Goal: Task Accomplishment & Management: Use online tool/utility

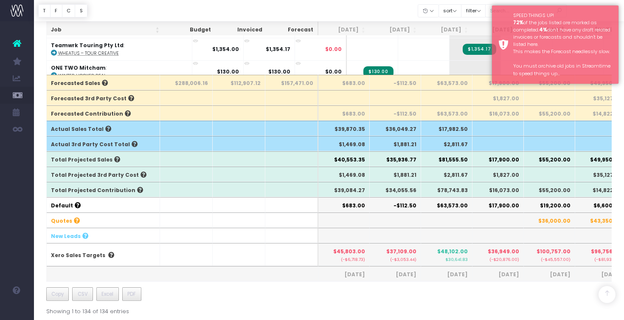
scroll to position [242, 0]
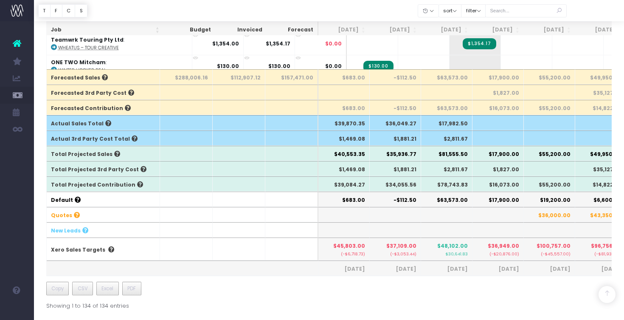
click at [500, 297] on div "Job Budget Invoiced Forecast Jul 25 Aug 25 Sep 25 Oct 25 Nov 25 Dec 25 Jan 26 F…" at bounding box center [329, 60] width 566 height 497
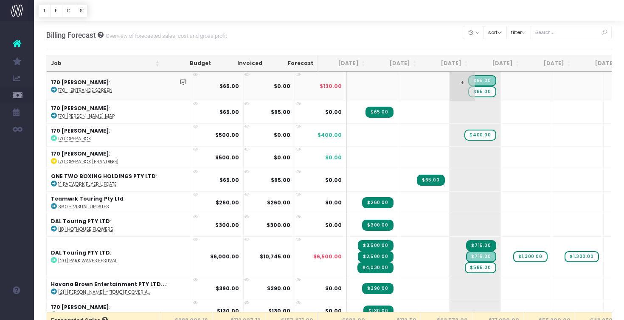
scroll to position [0, 0]
click at [468, 93] on span "$65.00" at bounding box center [482, 91] width 28 height 11
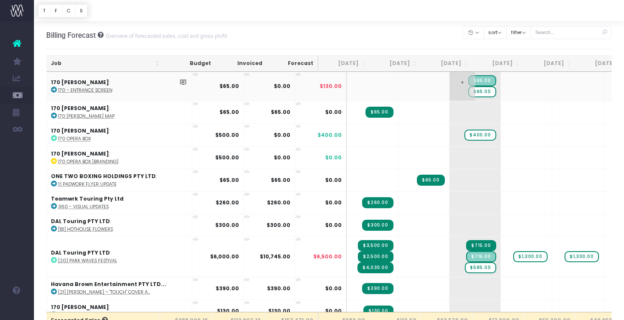
click at [468, 93] on span "$65.00" at bounding box center [482, 91] width 28 height 11
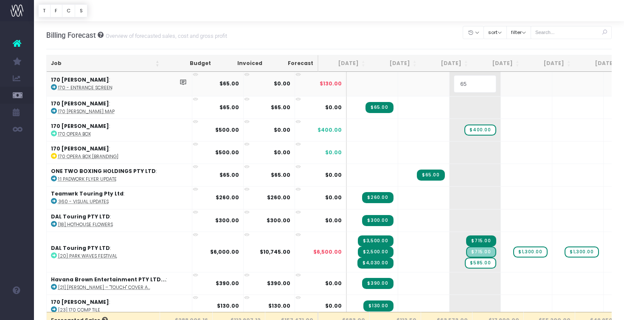
type input "0"
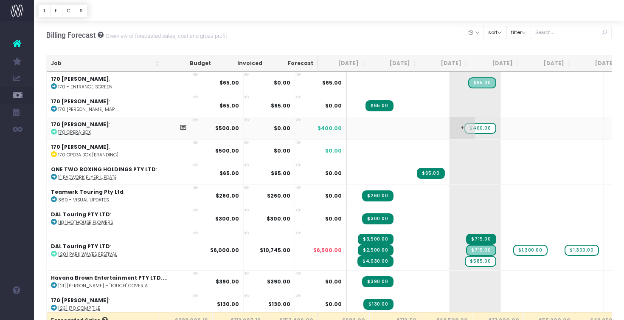
click at [465, 127] on span "$400.00" at bounding box center [480, 128] width 31 height 11
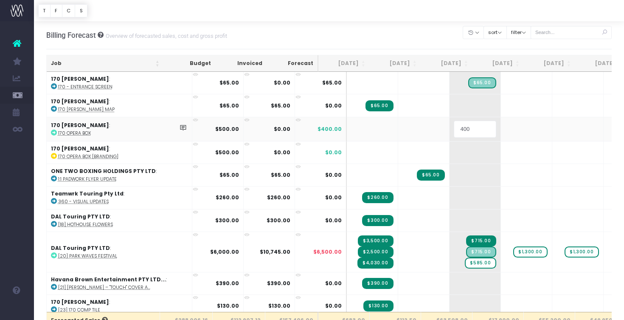
type input "0"
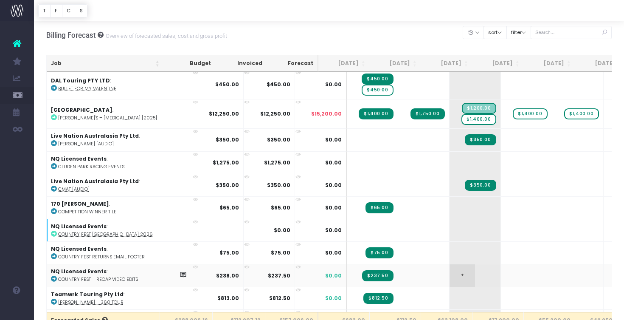
scroll to position [594, 0]
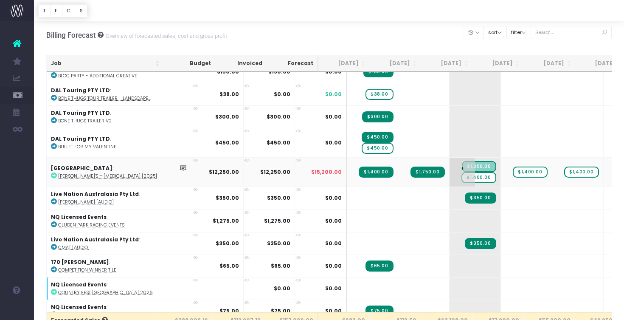
click at [462, 177] on span "$1,400.00" at bounding box center [479, 177] width 34 height 11
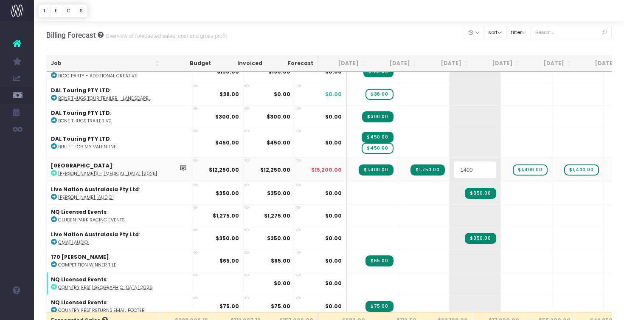
type input "0"
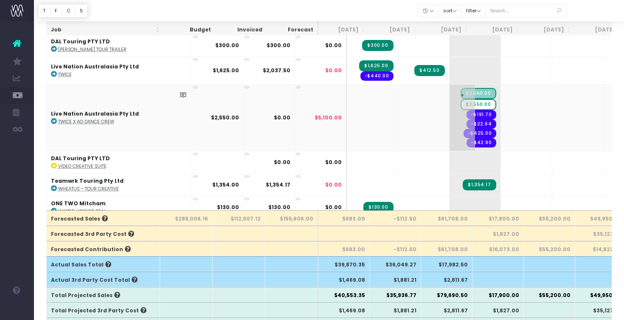
scroll to position [101, 0]
click at [461, 99] on span "$2,550.00" at bounding box center [478, 104] width 35 height 11
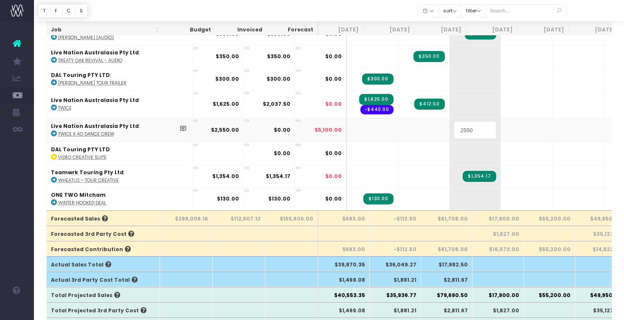
scroll to position [0, 0]
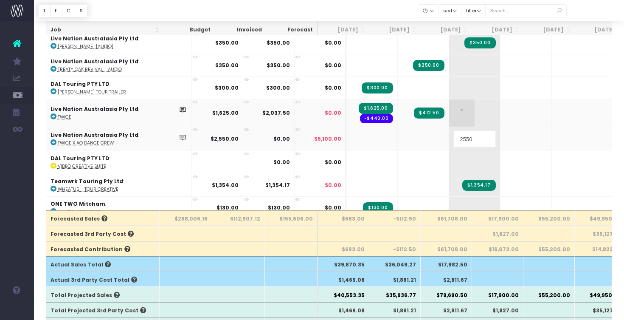
type input "0"
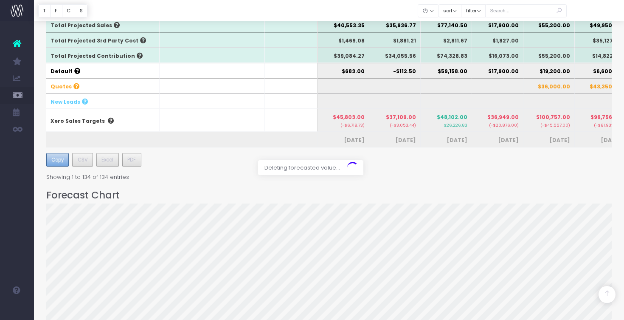
scroll to position [0, 0]
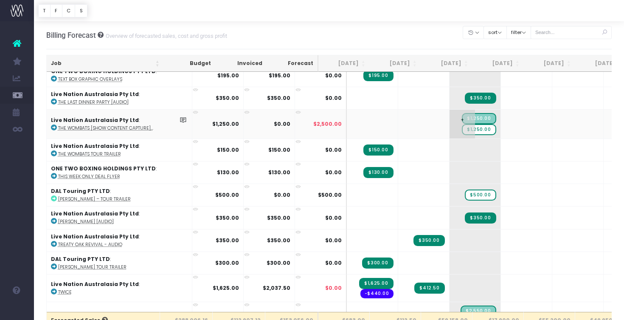
click at [462, 124] on span "$1,250.00" at bounding box center [479, 129] width 34 height 11
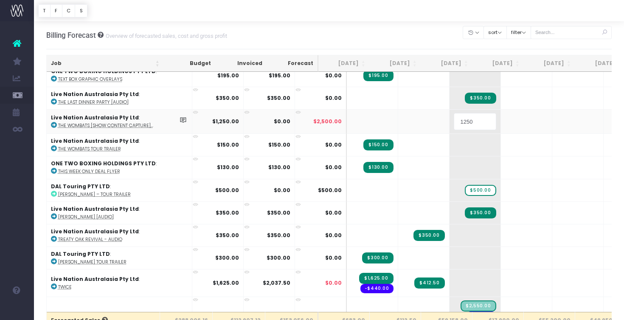
type input "0"
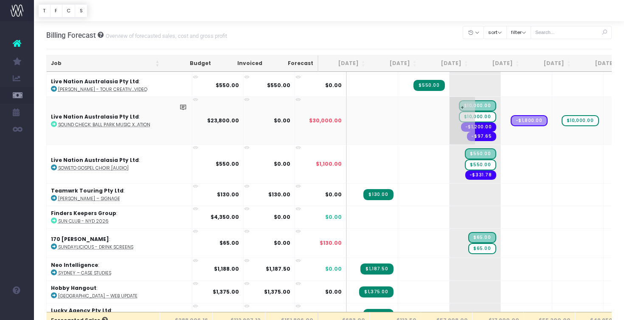
click at [459, 111] on span "$10,000.00" at bounding box center [477, 116] width 37 height 11
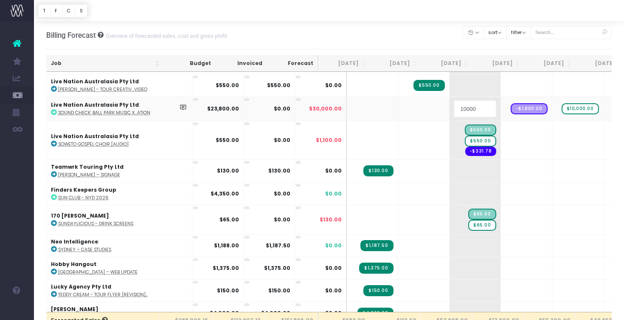
type input "0"
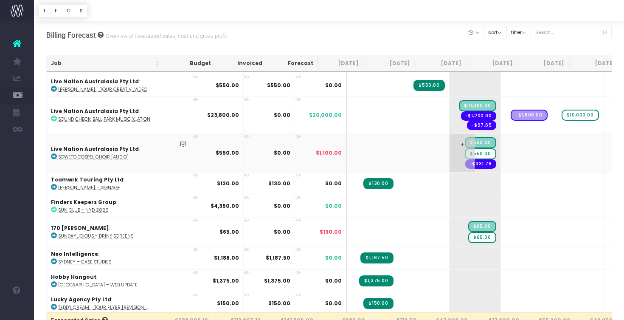
click at [465, 148] on span "$550.00" at bounding box center [480, 153] width 31 height 11
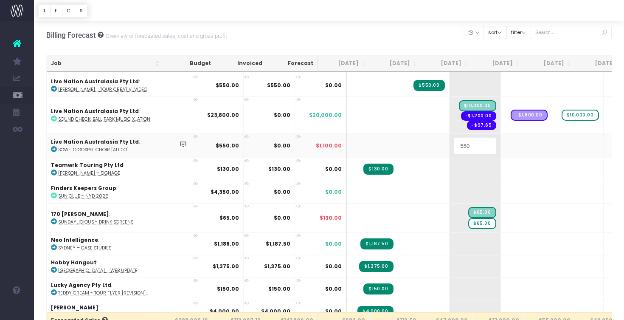
type input "0"
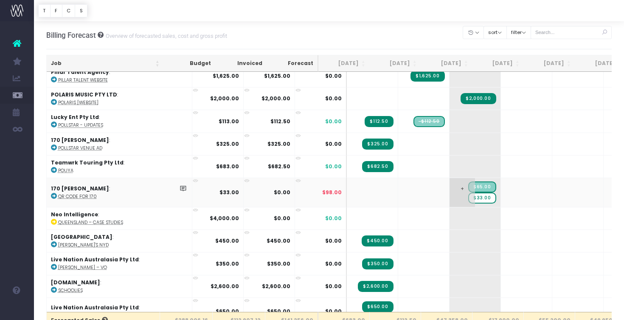
click at [468, 192] on span "$33.00" at bounding box center [482, 197] width 28 height 11
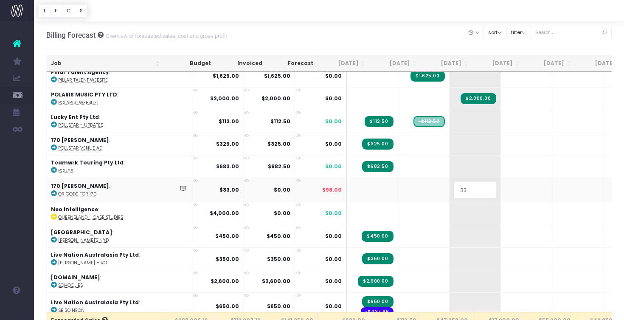
type input "0"
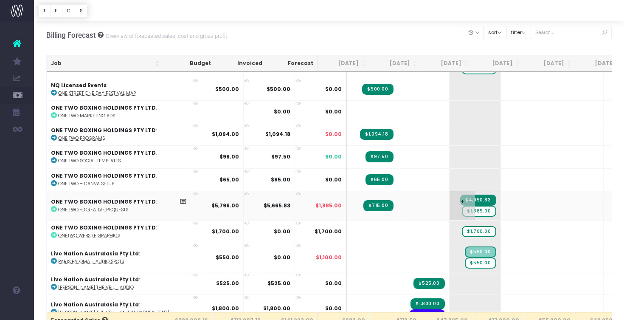
click at [462, 206] on span "$1,885.00" at bounding box center [479, 211] width 34 height 11
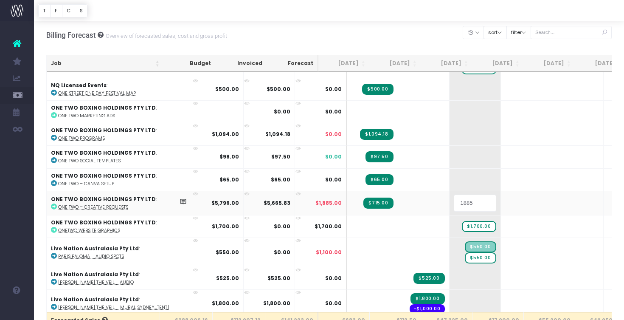
type input "0"
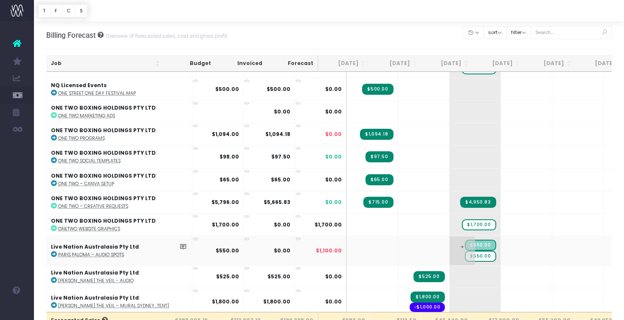
click at [465, 251] on span "$550.00" at bounding box center [480, 256] width 31 height 11
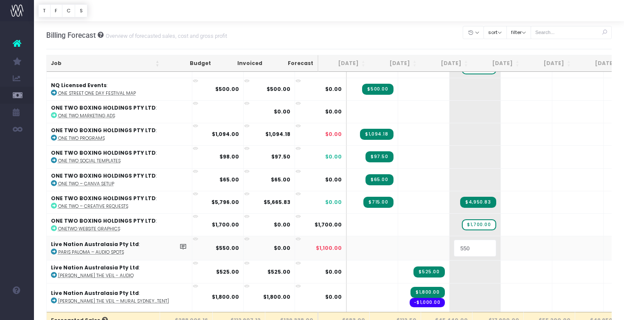
type input "0"
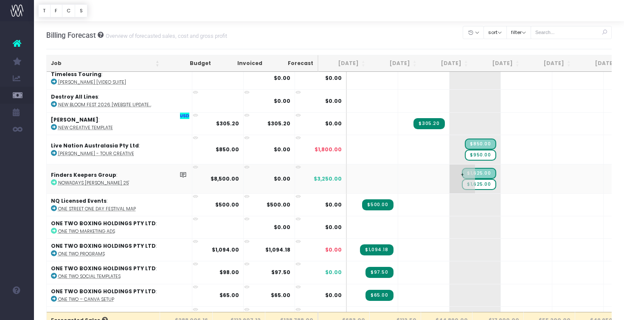
click at [462, 179] on span "$1,625.00" at bounding box center [479, 184] width 34 height 11
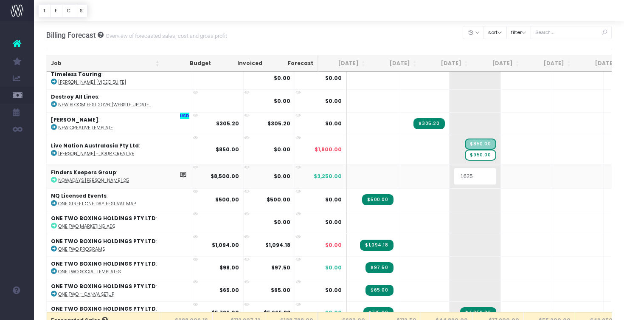
type input "0"
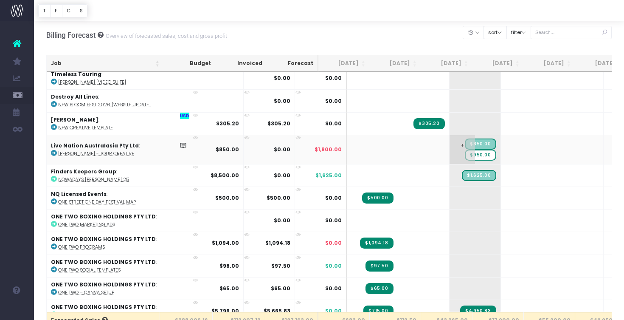
click at [465, 149] on span "$950.00" at bounding box center [480, 154] width 31 height 11
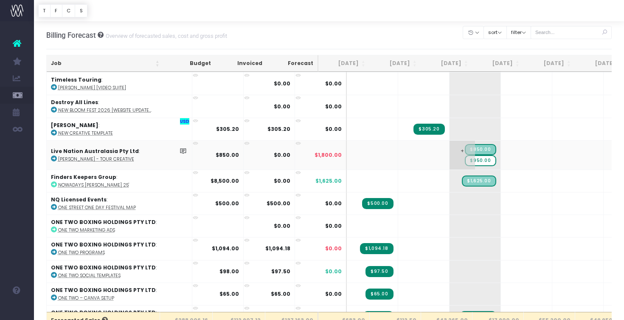
click at [465, 155] on span "$950.00" at bounding box center [480, 160] width 31 height 11
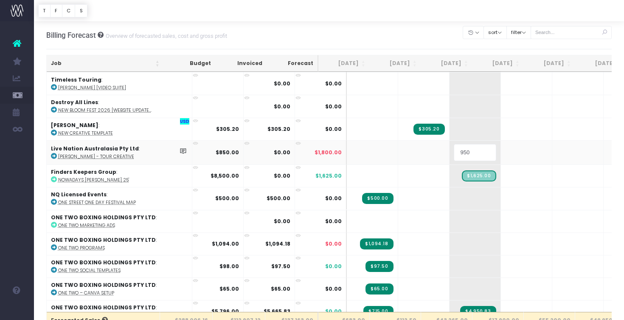
type input "0"
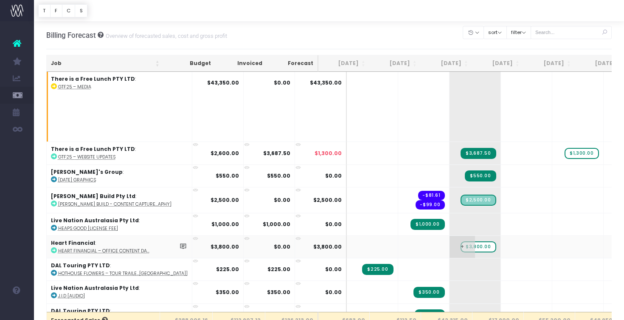
scroll to position [1260, 0]
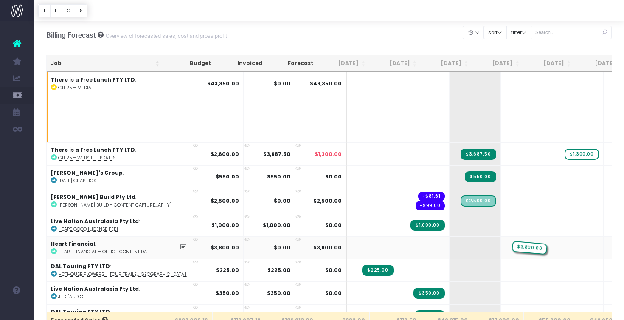
drag, startPoint x: 453, startPoint y: 245, endPoint x: 481, endPoint y: 245, distance: 28.5
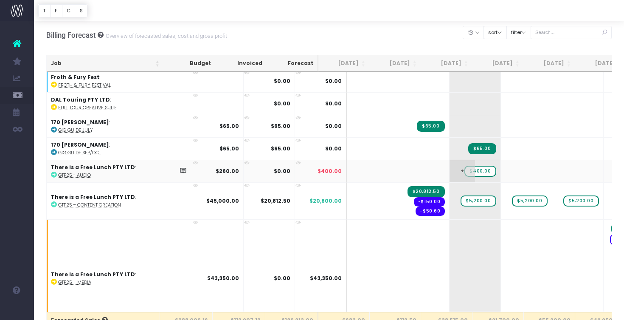
scroll to position [1062, 0]
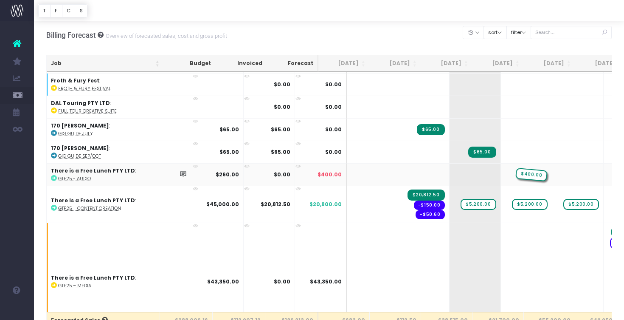
drag, startPoint x: 452, startPoint y: 169, endPoint x: 484, endPoint y: 171, distance: 32.3
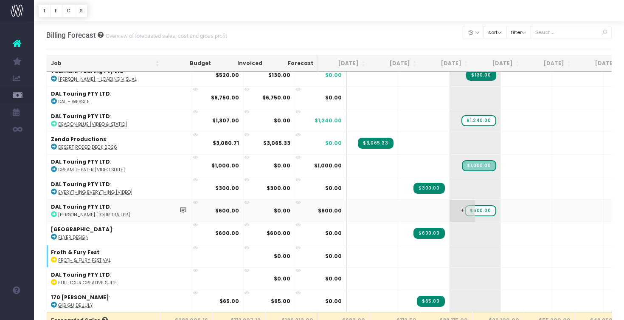
scroll to position [886, 0]
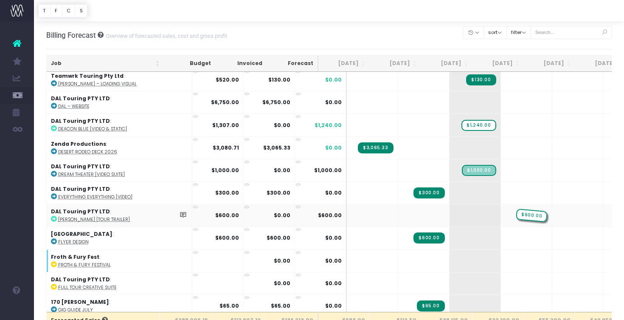
drag, startPoint x: 450, startPoint y: 211, endPoint x: 486, endPoint y: 214, distance: 35.8
drag, startPoint x: 453, startPoint y: 121, endPoint x: 480, endPoint y: 127, distance: 27.3
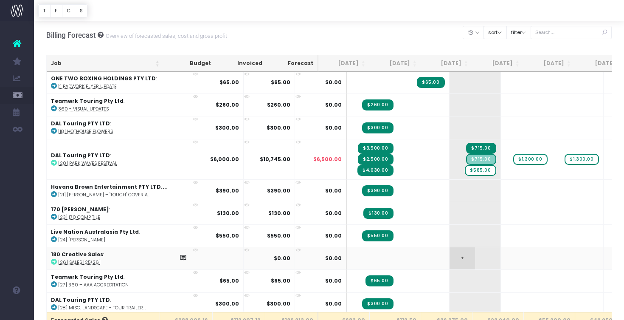
scroll to position [89, 0]
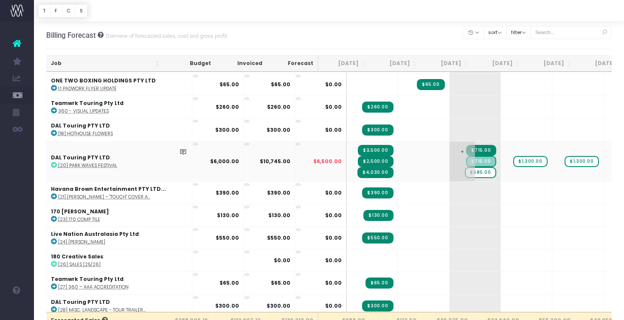
click at [465, 172] on span "$585.00" at bounding box center [480, 172] width 31 height 11
type input "0"
click at [466, 168] on span "$715.00" at bounding box center [481, 166] width 30 height 11
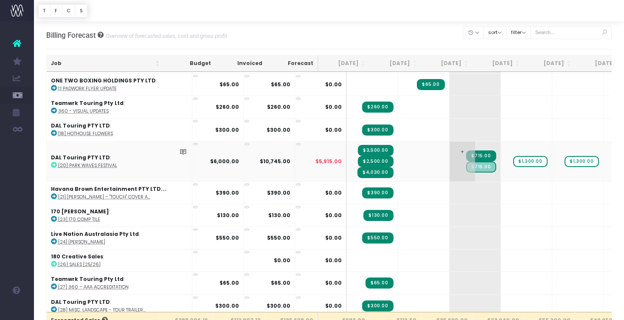
click at [466, 168] on span "$715.00" at bounding box center [481, 166] width 30 height 11
click at [466, 153] on span "$715.00" at bounding box center [481, 155] width 30 height 11
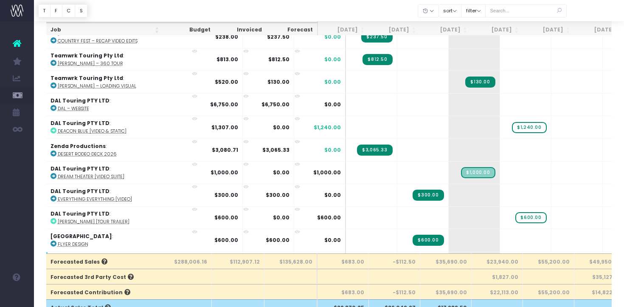
scroll to position [66, 1]
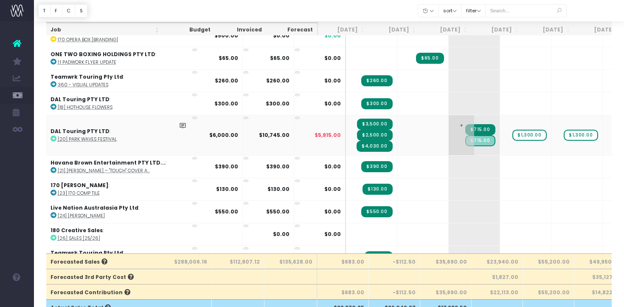
click at [465, 131] on span "$715.00" at bounding box center [480, 129] width 30 height 11
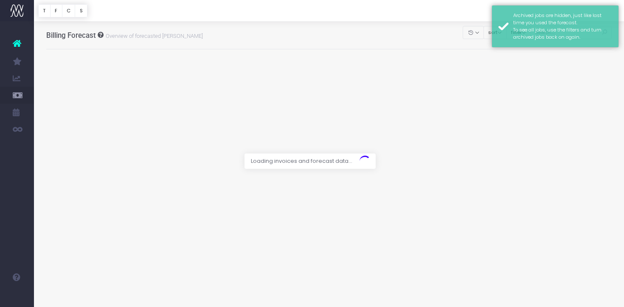
click at [470, 12] on div at bounding box center [329, 10] width 590 height 21
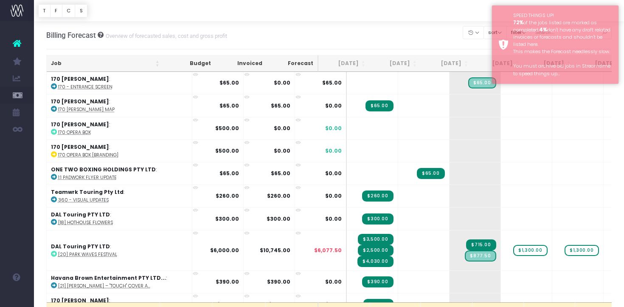
click at [462, 24] on div "Billing Forecast Overview of forecasted sales, cost and gross profit Clear Filt…" at bounding box center [329, 35] width 566 height 28
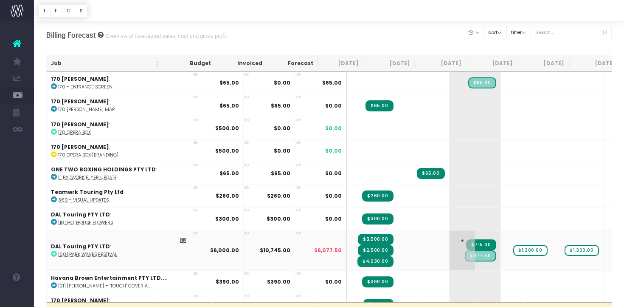
click at [466, 241] on span "$715.00" at bounding box center [481, 244] width 30 height 11
click at [466, 243] on span "$715.00" at bounding box center [481, 244] width 30 height 11
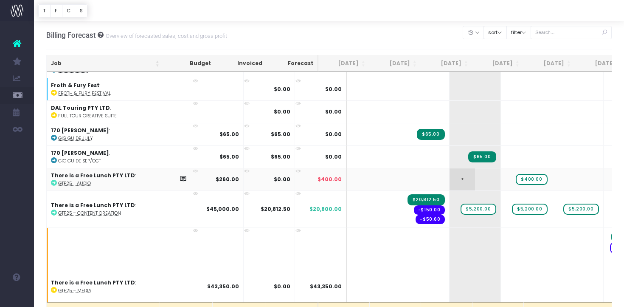
scroll to position [1079, 0]
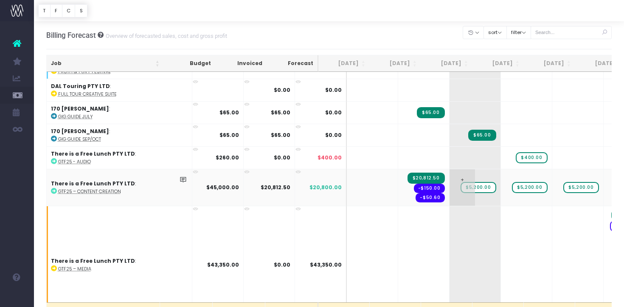
click at [461, 182] on span "$5,200.00" at bounding box center [478, 187] width 35 height 11
type input "7529"
click at [425, 27] on body "Oh my... this is bad. [PERSON_NAME] wasn't able to load this page. Please conta…" at bounding box center [312, 153] width 624 height 307
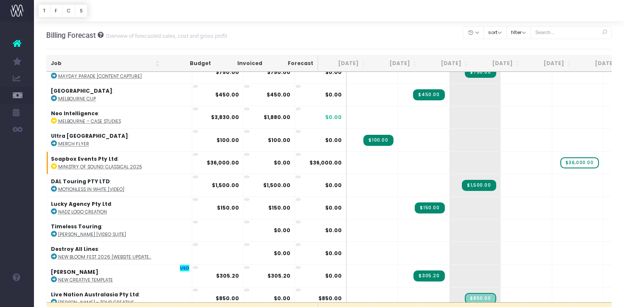
scroll to position [1612, 0]
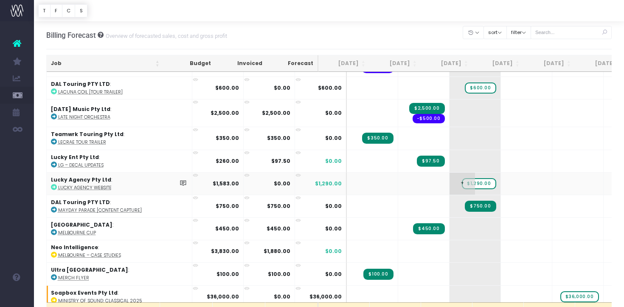
click at [462, 178] on span "$1,290.00" at bounding box center [479, 183] width 34 height 11
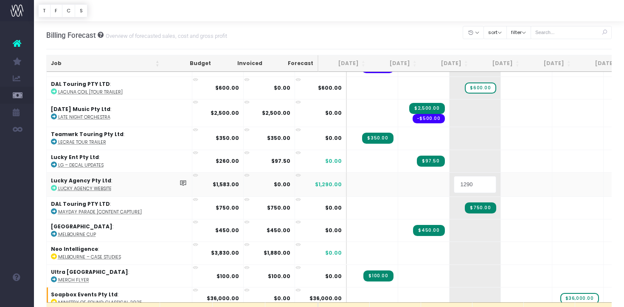
type input "0"
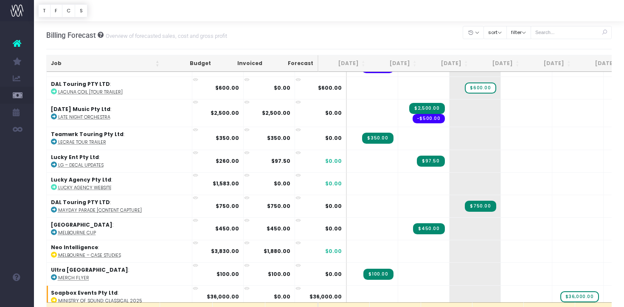
scroll to position [0, 0]
click at [501, 178] on span "+" at bounding box center [513, 183] width 25 height 22
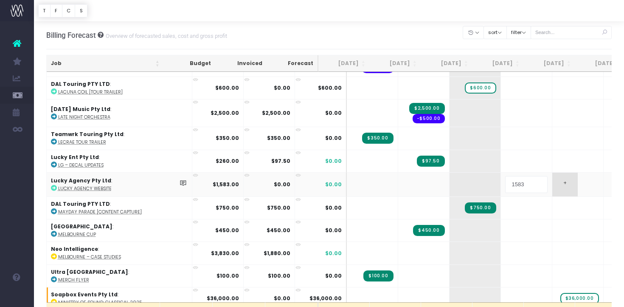
click at [535, 181] on body "Oh my... this is bad. [PERSON_NAME] wasn't able to load this page. Please conta…" at bounding box center [312, 153] width 624 height 307
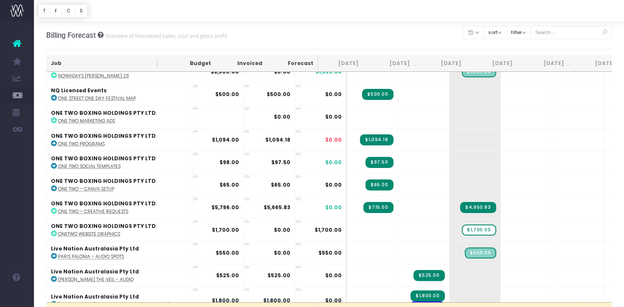
scroll to position [2076, 0]
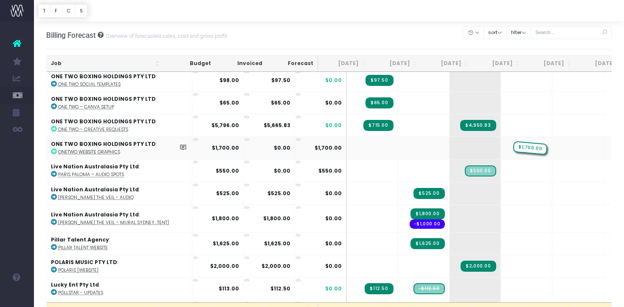
drag, startPoint x: 452, startPoint y: 140, endPoint x: 495, endPoint y: 140, distance: 42.9
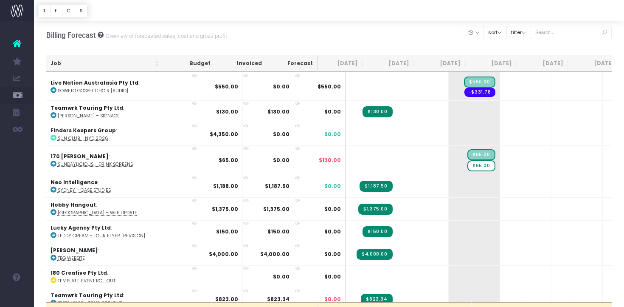
scroll to position [2576, 1]
click at [467, 160] on span "$65.00" at bounding box center [481, 165] width 28 height 11
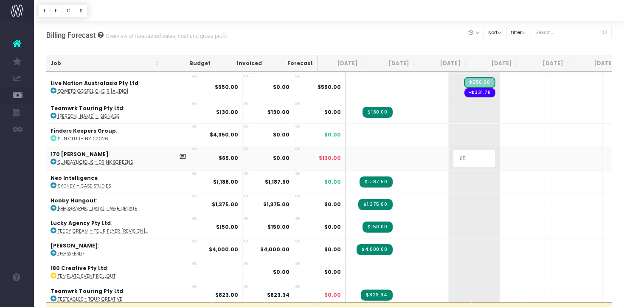
type input "0"
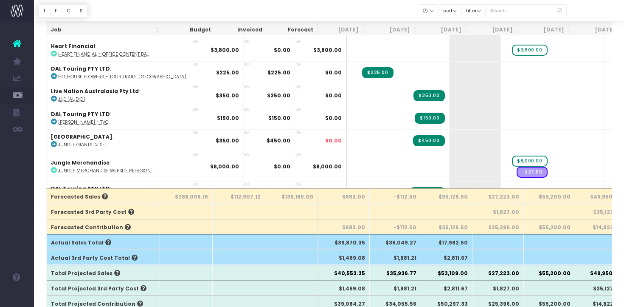
scroll to position [1457, 0]
